Goal: Information Seeking & Learning: Learn about a topic

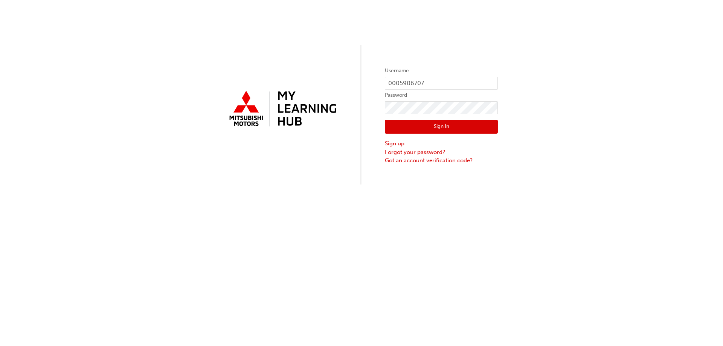
click at [448, 127] on button "Sign In" at bounding box center [441, 127] width 113 height 14
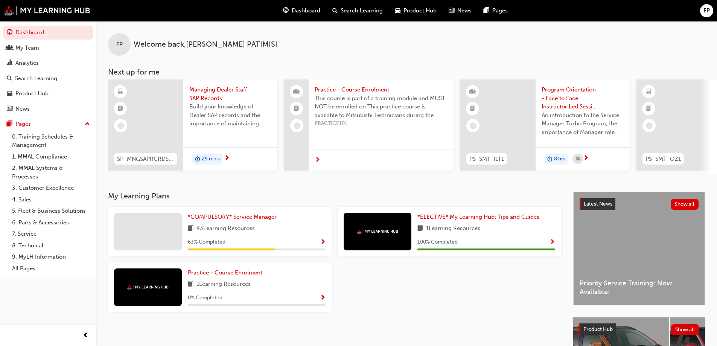
click at [319, 247] on div "63 % Completed" at bounding box center [257, 242] width 138 height 9
click at [327, 245] on div "*COMPULSORY* Service Manager 43 Learning Resources 63 % Completed" at bounding box center [220, 232] width 224 height 50
click at [324, 244] on span "Show Progress" at bounding box center [323, 242] width 6 height 7
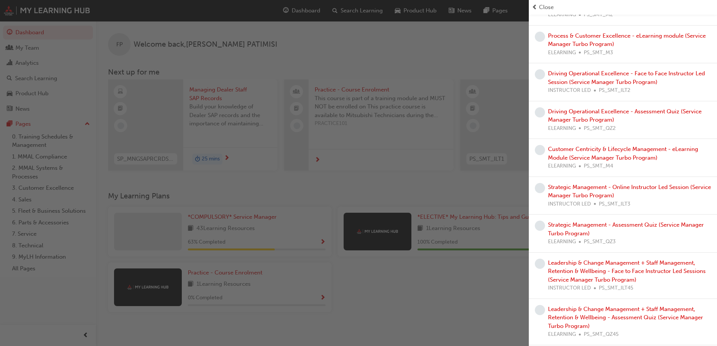
scroll to position [553, 0]
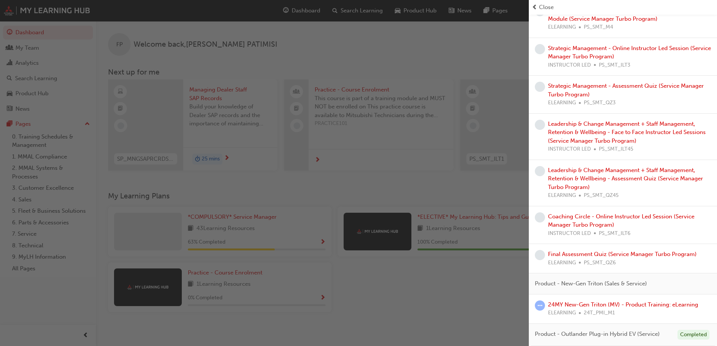
click at [352, 29] on div "button" at bounding box center [264, 173] width 529 height 346
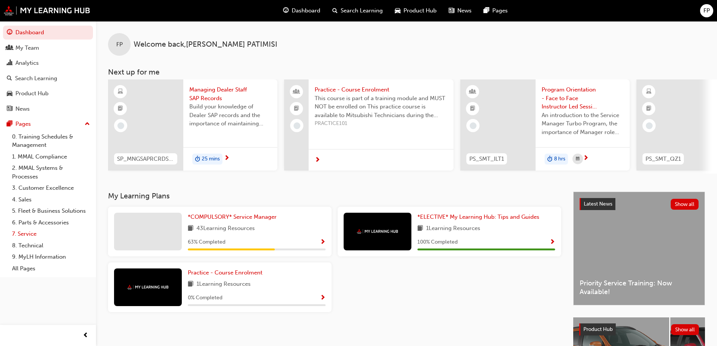
click at [22, 231] on link "7. Service" at bounding box center [51, 234] width 84 height 12
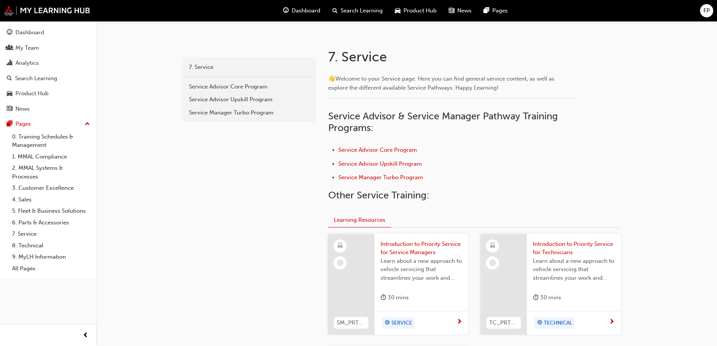
scroll to position [188, 0]
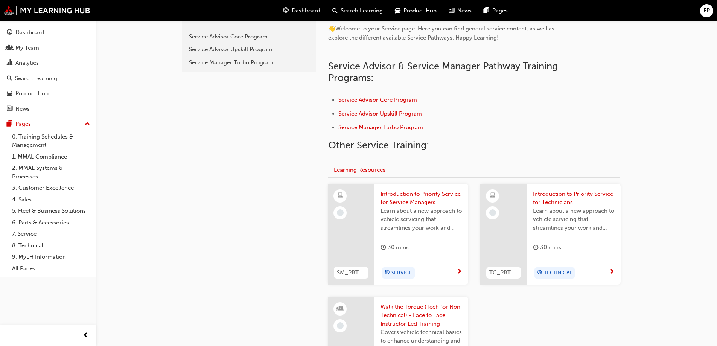
click at [398, 209] on span "Learn about a new approach to vehicle servicing that streamlines your work and …" at bounding box center [422, 220] width 82 height 26
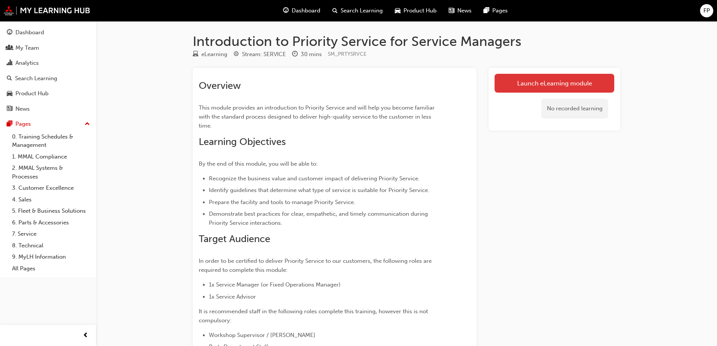
click at [543, 85] on link "Launch eLearning module" at bounding box center [555, 83] width 120 height 19
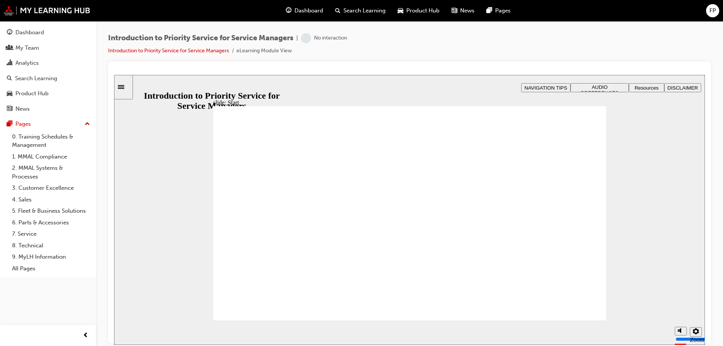
drag, startPoint x: 490, startPoint y: 216, endPoint x: 556, endPoint y: 292, distance: 100.6
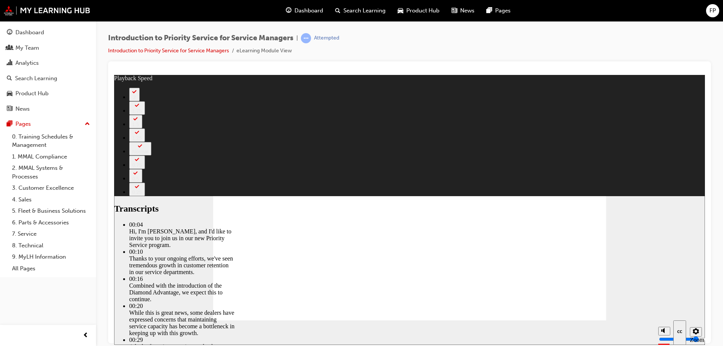
type input "2"
drag, startPoint x: 248, startPoint y: 300, endPoint x: 293, endPoint y: 299, distance: 45.2
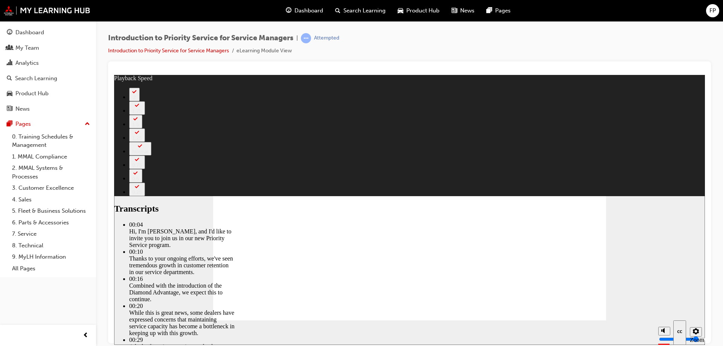
type input "7"
drag, startPoint x: 448, startPoint y: 271, endPoint x: 447, endPoint y: 111, distance: 159.6
drag, startPoint x: 274, startPoint y: 297, endPoint x: 351, endPoint y: 292, distance: 77.3
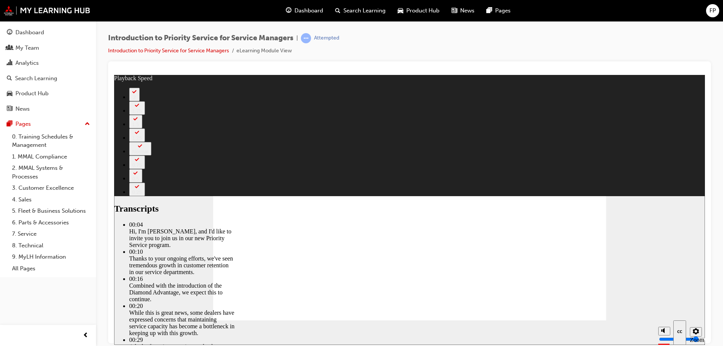
drag, startPoint x: 456, startPoint y: 295, endPoint x: 464, endPoint y: 275, distance: 21.4
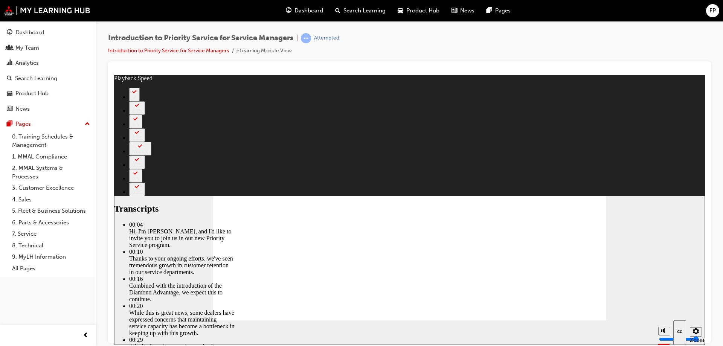
type input "24"
